Goal: Check status: Check status

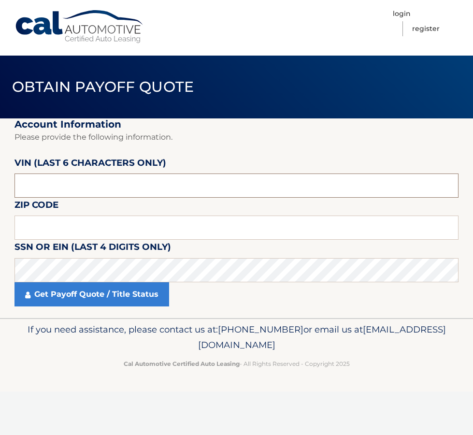
click at [116, 197] on input "text" at bounding box center [237, 186] width 444 height 24
paste input "603721"
type input "603721"
click at [74, 227] on input "text" at bounding box center [237, 228] width 444 height 24
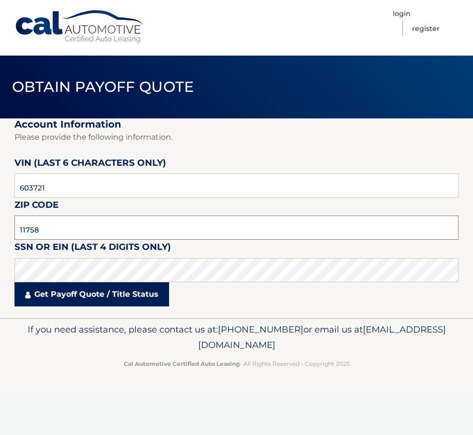
type input "11758"
click at [107, 292] on link "Get Payoff Quote / Title Status" at bounding box center [92, 294] width 155 height 24
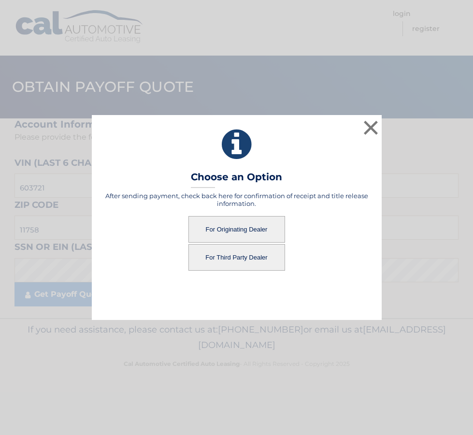
click at [245, 262] on button "For Third Party Dealer" at bounding box center [237, 257] width 97 height 27
click at [228, 258] on button "For Third Party Dealer" at bounding box center [237, 257] width 97 height 27
click at [242, 225] on button "For Originating Dealer" at bounding box center [237, 229] width 97 height 27
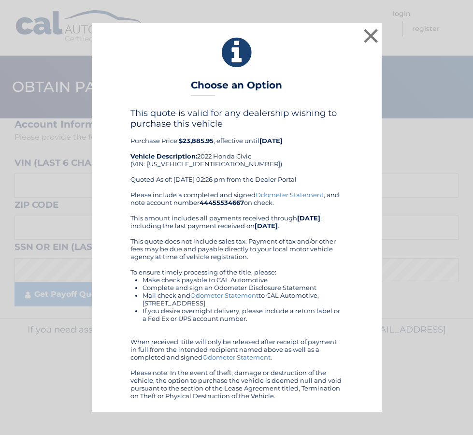
drag, startPoint x: 138, startPoint y: 76, endPoint x: 332, endPoint y: 405, distance: 381.4
click at [332, 405] on div "× Choose an Option This quote is valid for any dealership wishing to purchase t…" at bounding box center [237, 217] width 290 height 389
click at [373, 36] on button "×" at bounding box center [371, 35] width 19 height 19
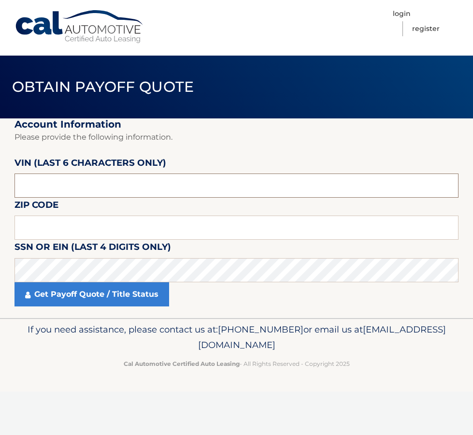
click at [67, 190] on input "text" at bounding box center [237, 186] width 444 height 24
paste input "603721"
type input "603721"
click at [52, 226] on input "text" at bounding box center [237, 228] width 444 height 24
type input "11758"
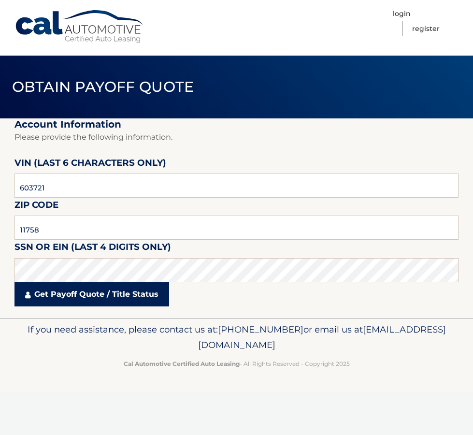
click at [95, 301] on link "Get Payoff Quote / Title Status" at bounding box center [92, 294] width 155 height 24
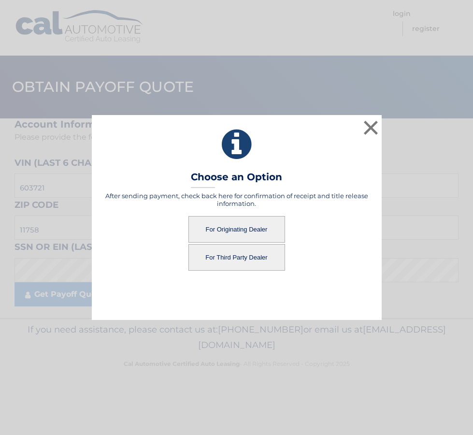
click at [242, 224] on button "For Originating Dealer" at bounding box center [237, 229] width 97 height 27
click at [250, 229] on button "For Originating Dealer" at bounding box center [237, 229] width 97 height 27
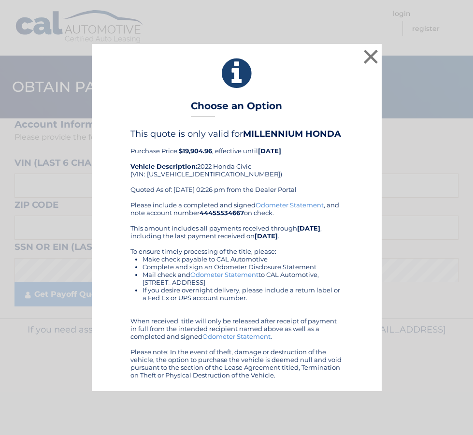
drag, startPoint x: 98, startPoint y: 66, endPoint x: 322, endPoint y: 392, distance: 395.3
click at [322, 392] on div "× Choose an Option This quote is only valid for MILLENNIUM HONDA Purchase Price…" at bounding box center [236, 217] width 473 height 435
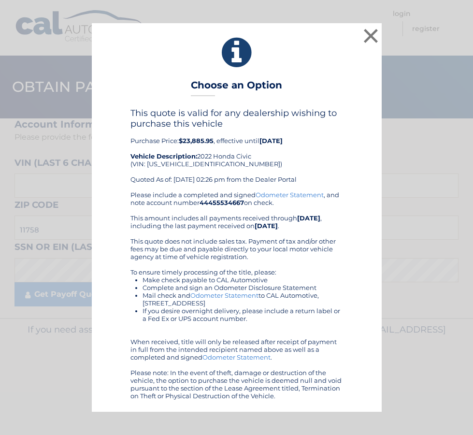
drag, startPoint x: 159, startPoint y: 90, endPoint x: 327, endPoint y: 399, distance: 352.3
click at [327, 399] on div "× Choose an Option This quote is valid for any dealership wishing to purchase t…" at bounding box center [237, 217] width 290 height 389
click at [232, 136] on div "This quote is valid for any dealership wishing to purchase this vehicle Purchas…" at bounding box center [237, 149] width 213 height 83
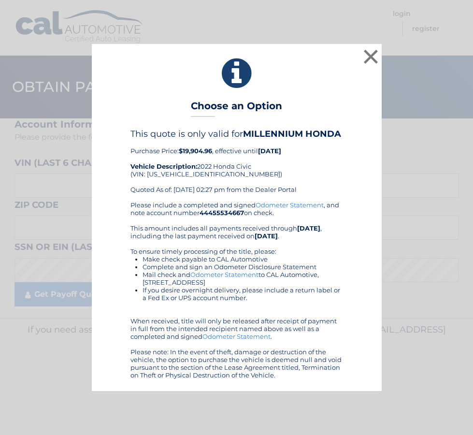
drag, startPoint x: 116, startPoint y: 104, endPoint x: 297, endPoint y: 375, distance: 325.9
click at [297, 375] on div "× Choose an Option This quote is only valid for MILLENNIUM HONDA Purchase Price…" at bounding box center [237, 217] width 290 height 347
click at [370, 60] on button "×" at bounding box center [371, 56] width 19 height 19
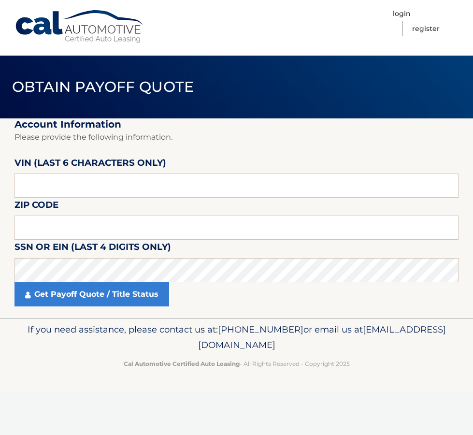
click at [232, 7] on nav "Menu Login Register" at bounding box center [306, 28] width 306 height 56
